Goal: Task Accomplishment & Management: Manage account settings

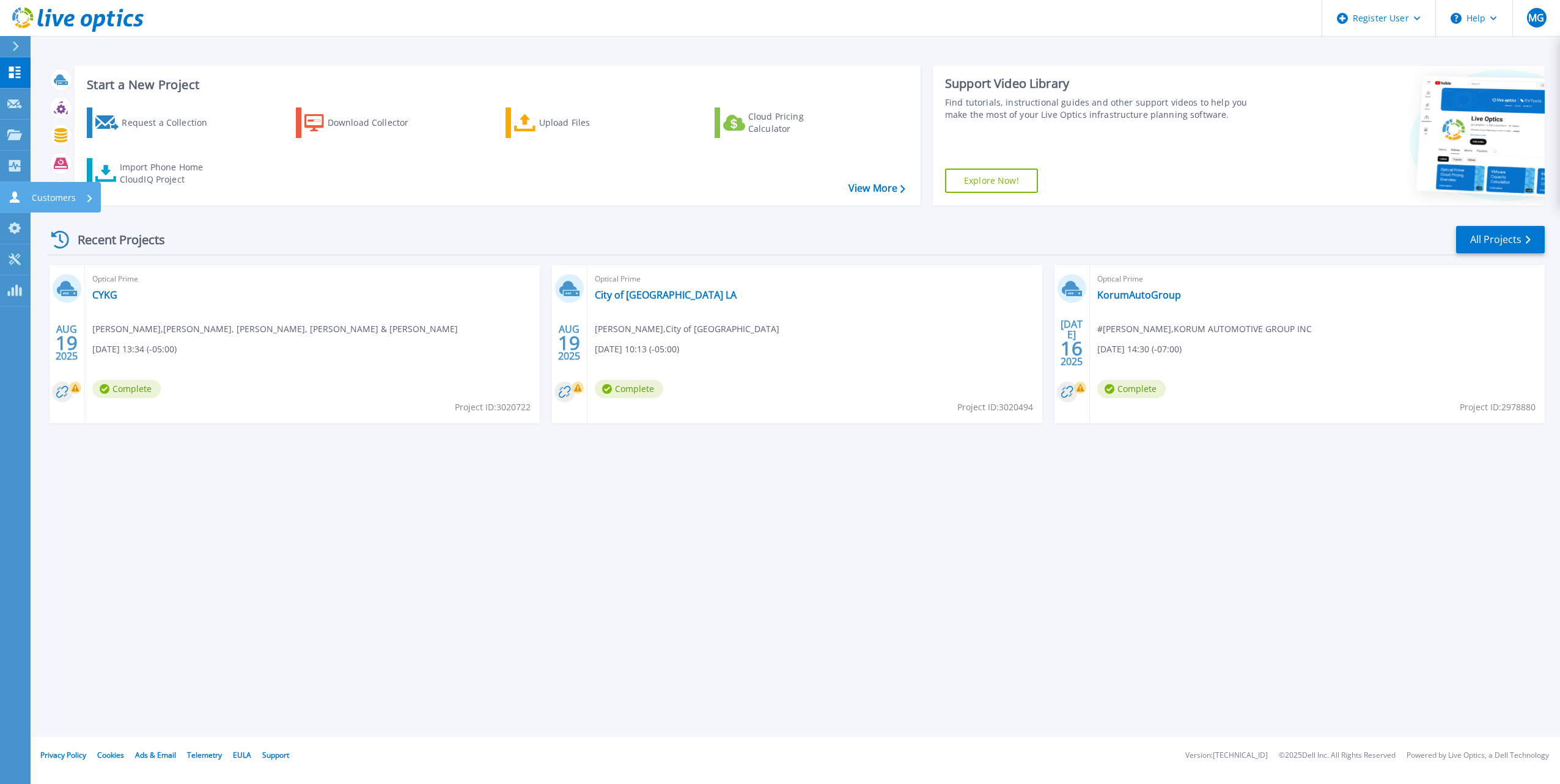
click at [14, 196] on icon at bounding box center [14, 197] width 10 height 12
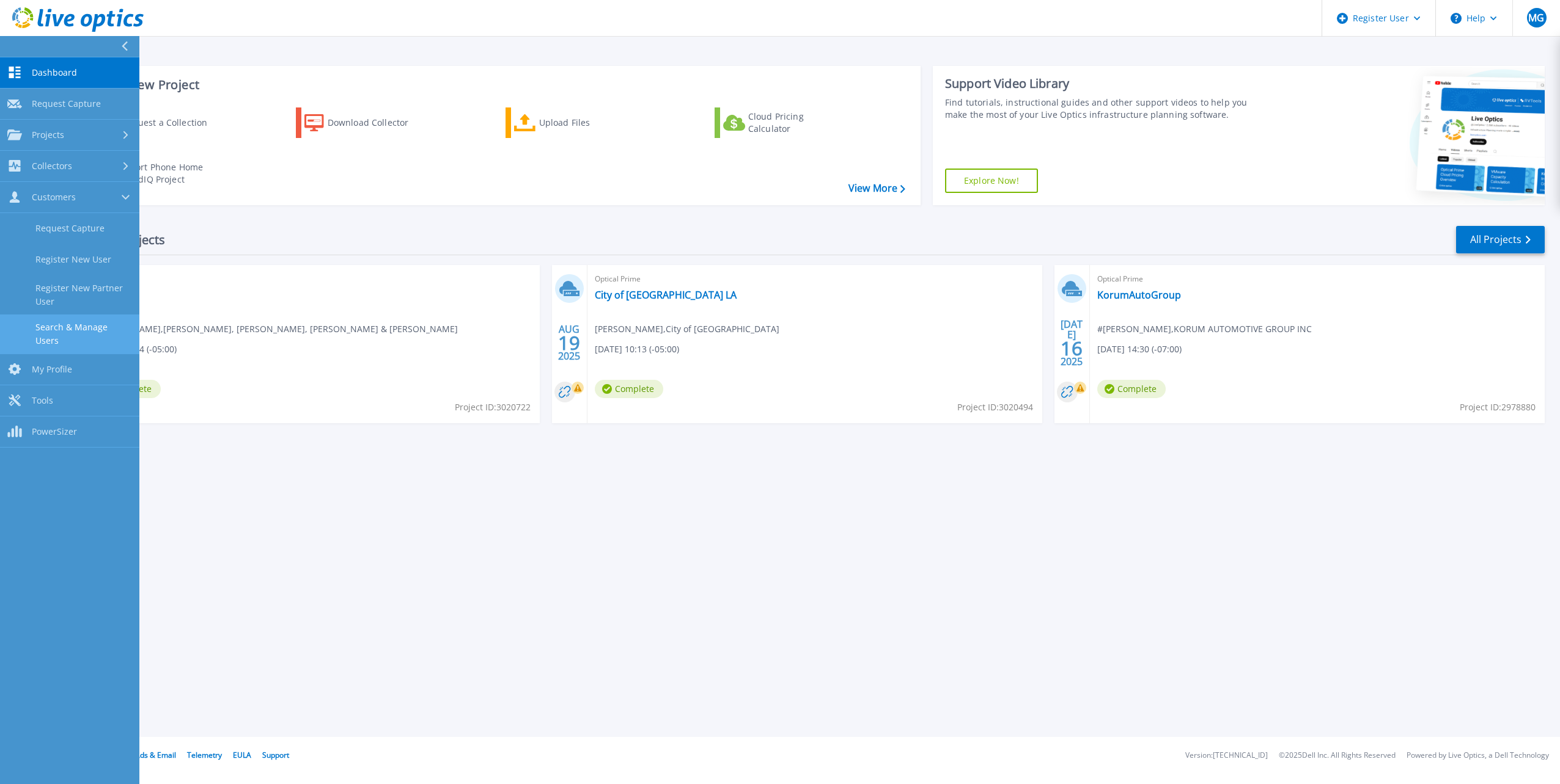
click at [89, 332] on link "Search & Manage Users" at bounding box center [69, 334] width 139 height 40
